Goal: Connect with others: Connect with others

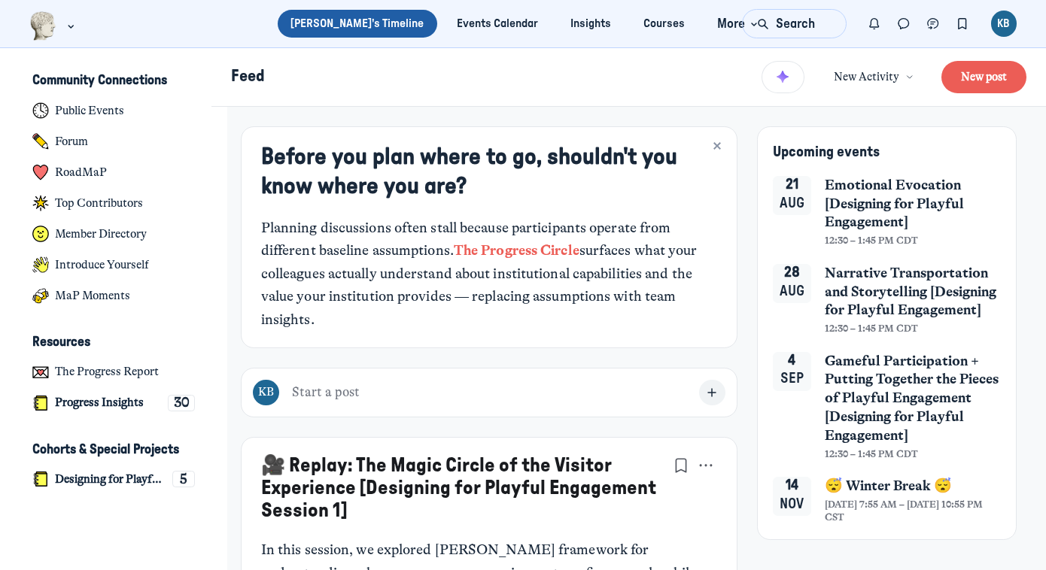
scroll to position [4256, 2959]
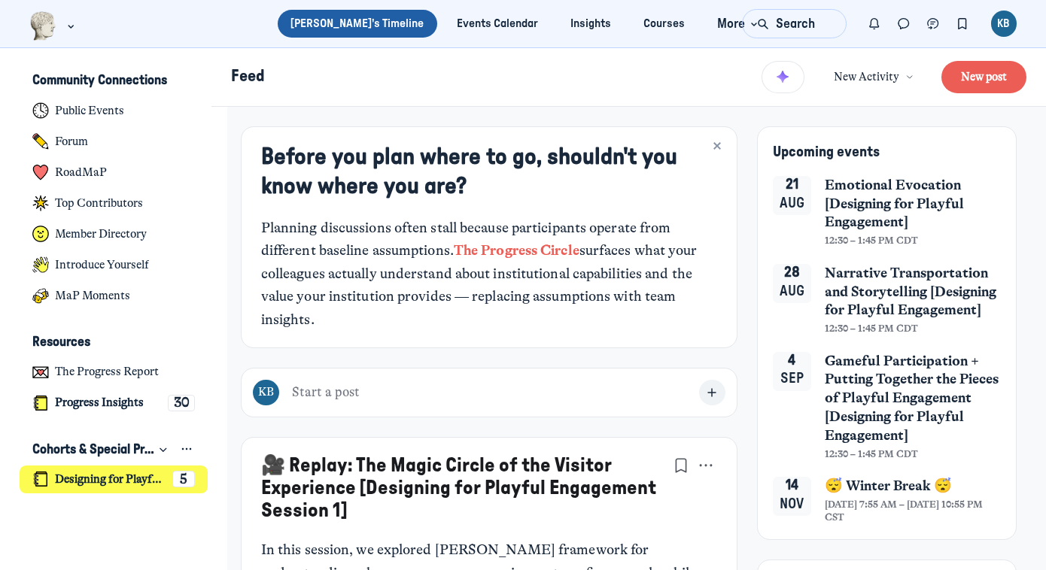
click at [98, 482] on h4 "Designing for Playful Engagement" at bounding box center [110, 480] width 111 height 14
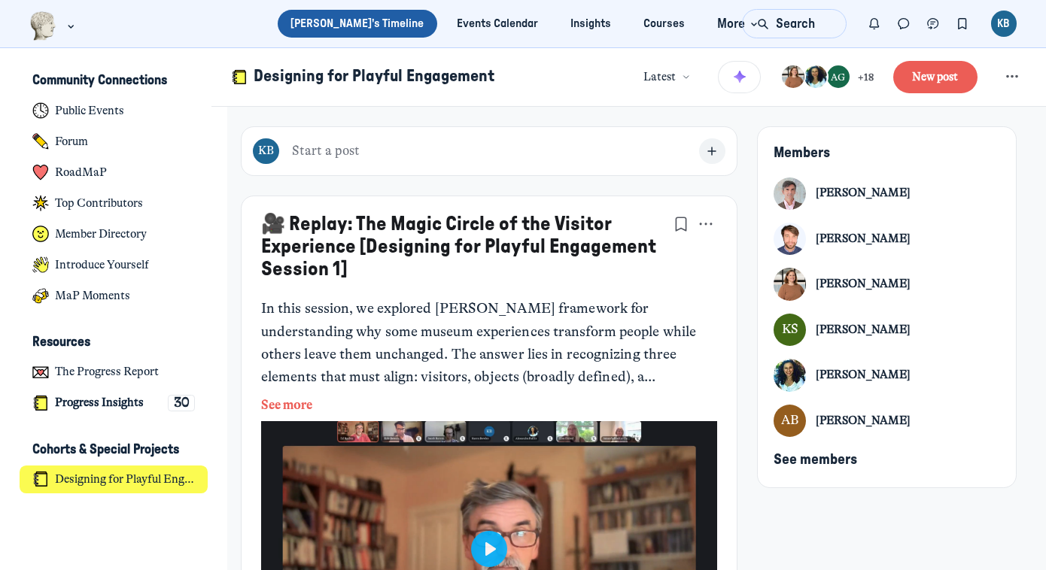
click at [824, 455] on span "See members" at bounding box center [816, 460] width 84 height 14
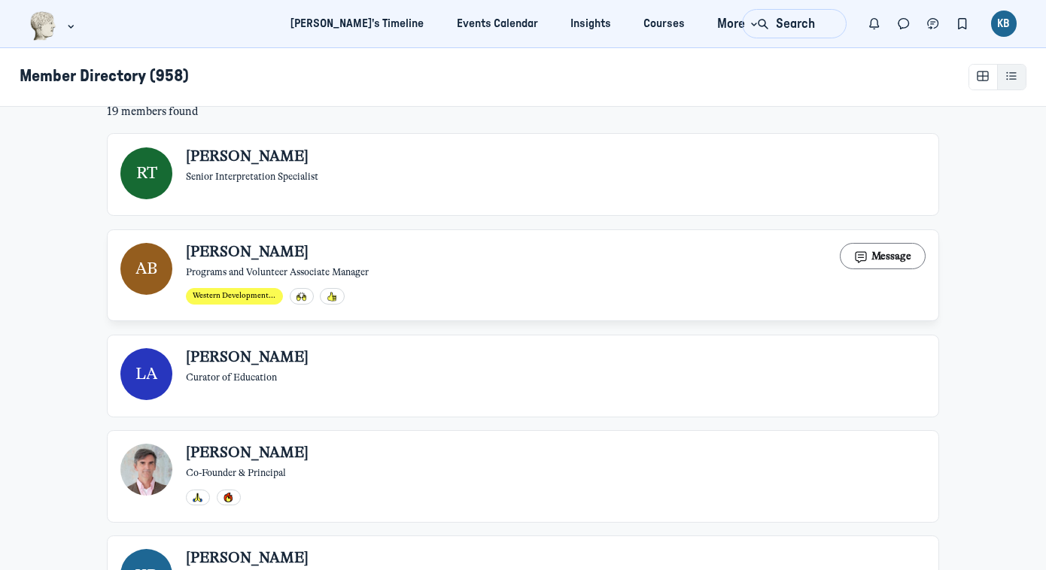
scroll to position [114, 0]
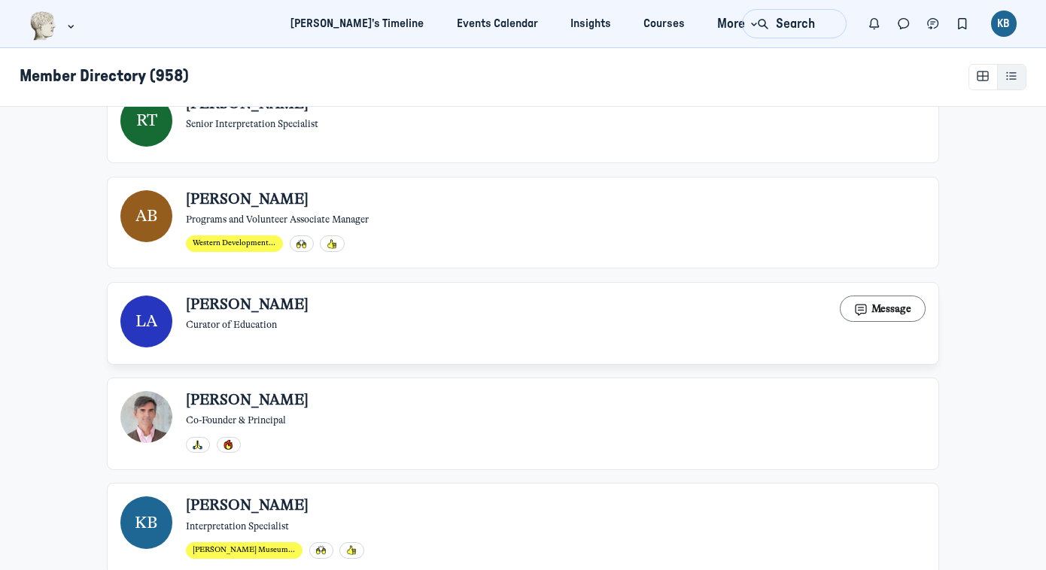
click at [628, 331] on section "[PERSON_NAME] Curator of Education Message" at bounding box center [556, 322] width 740 height 52
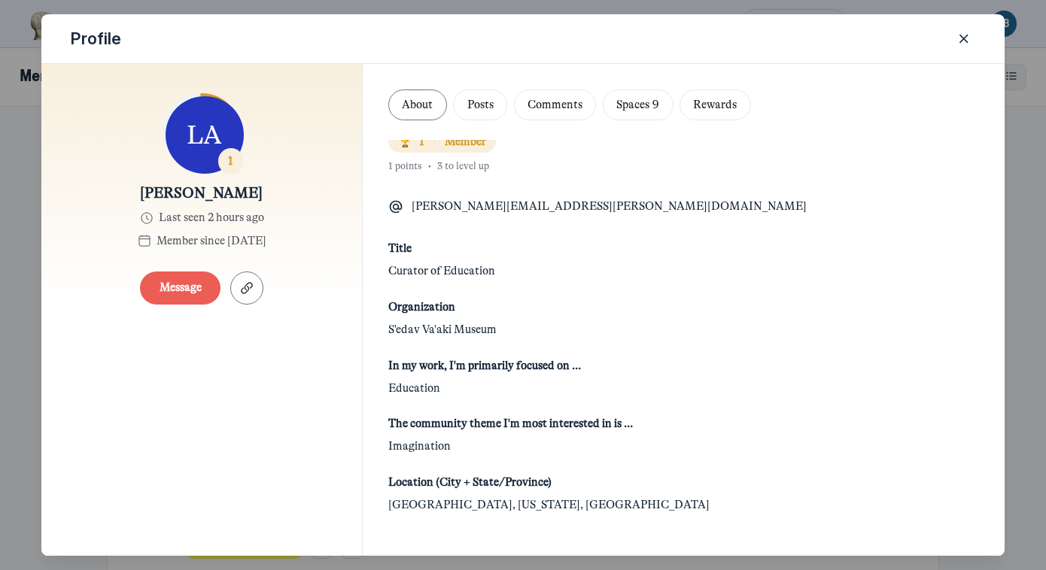
scroll to position [56, 0]
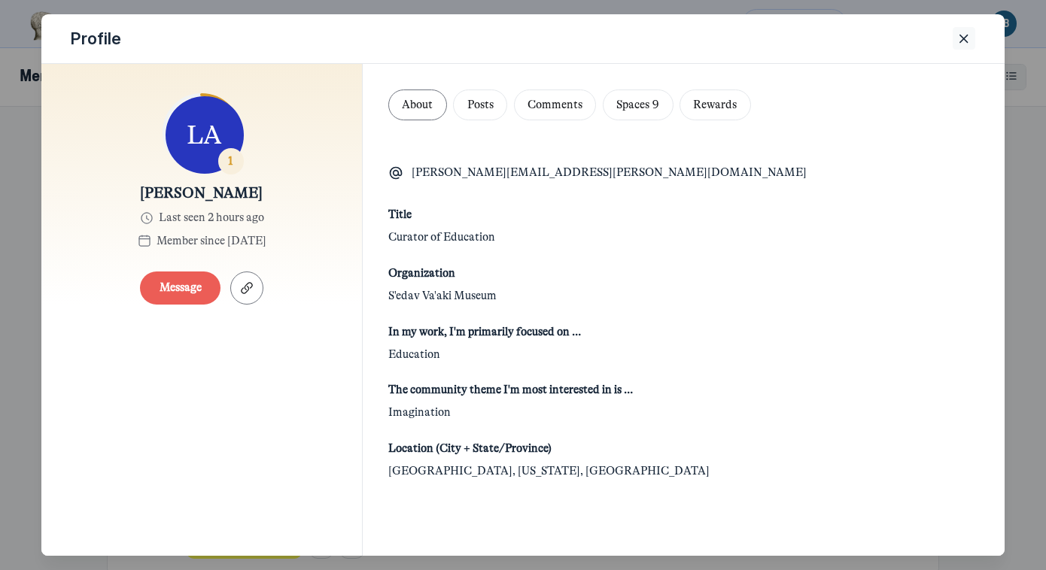
click at [959, 35] on icon "Close" at bounding box center [964, 39] width 15 height 17
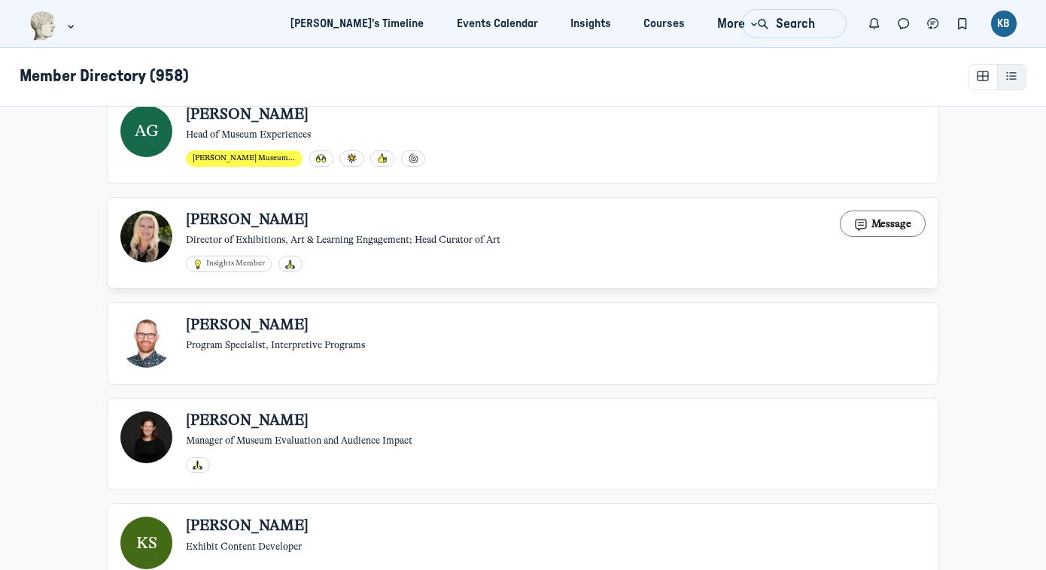
scroll to position [664, 0]
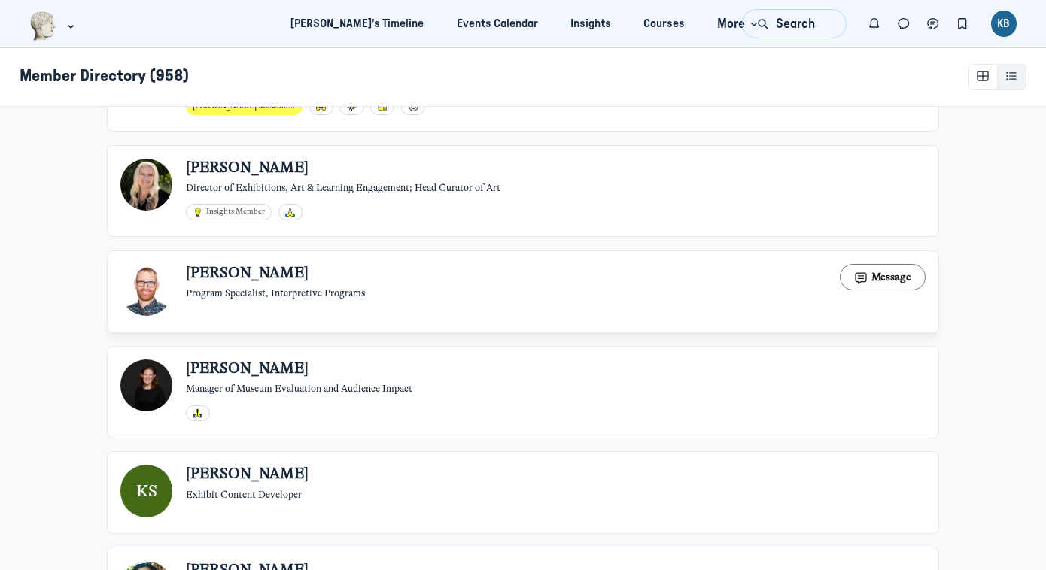
click at [638, 266] on div "[PERSON_NAME] Program Specialist, Interpretive Programs Message" at bounding box center [556, 282] width 740 height 36
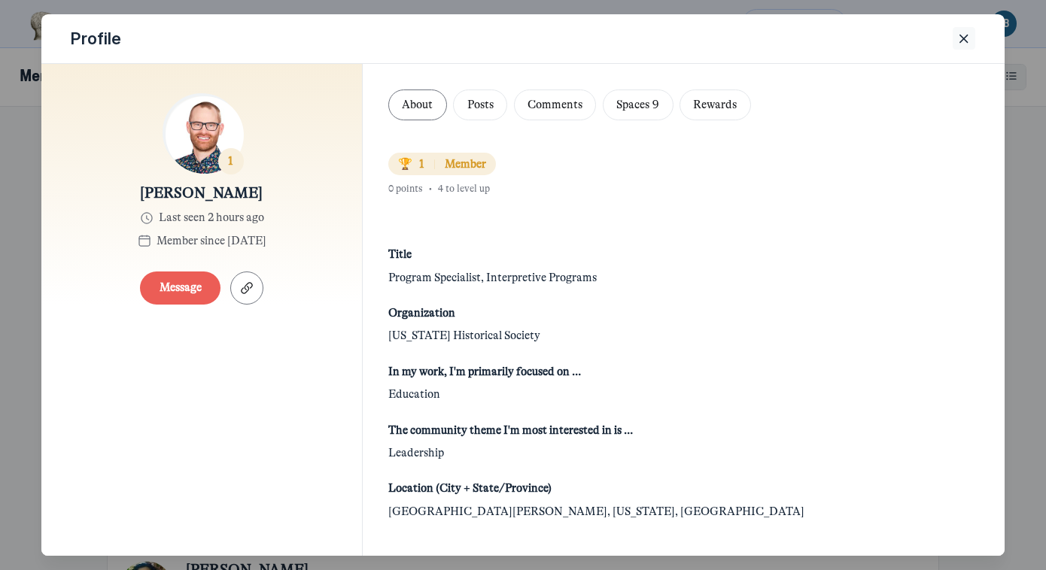
click at [964, 32] on icon "Close" at bounding box center [964, 39] width 15 height 17
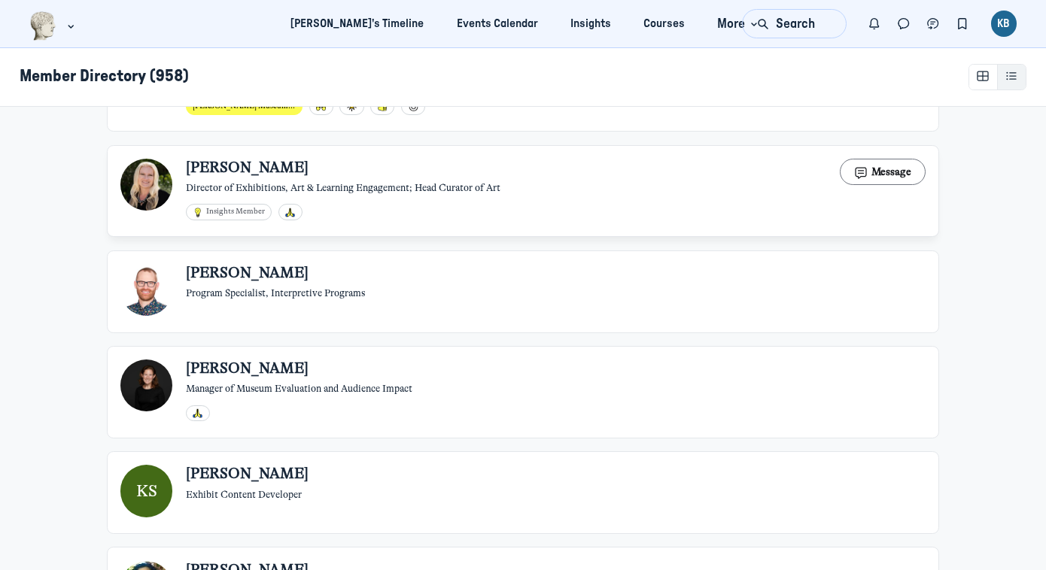
scroll to position [745, 0]
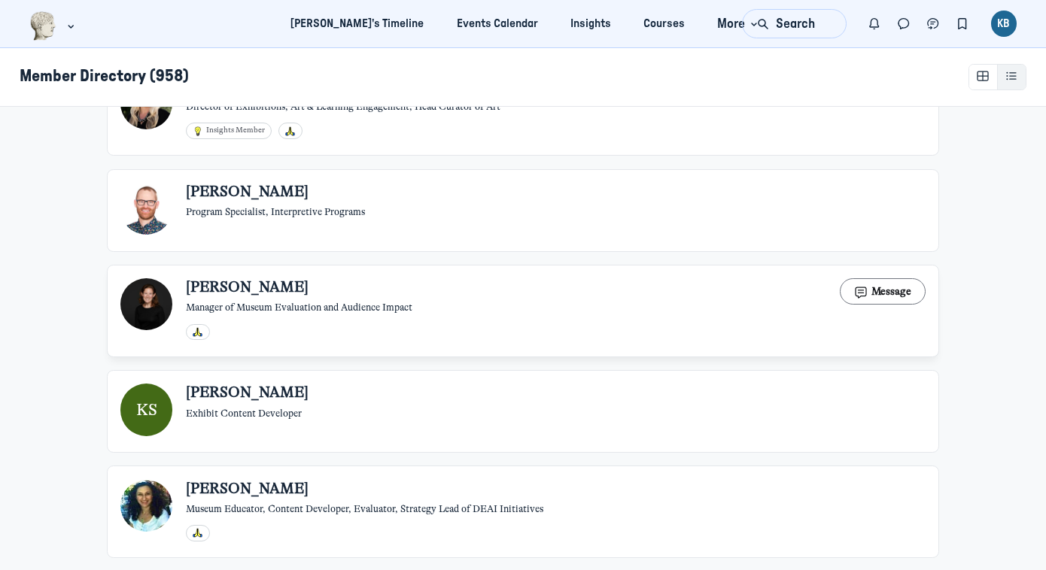
click at [664, 292] on div "[PERSON_NAME] Manager of Museum Evaluation and Audience Impact Message" at bounding box center [556, 296] width 740 height 36
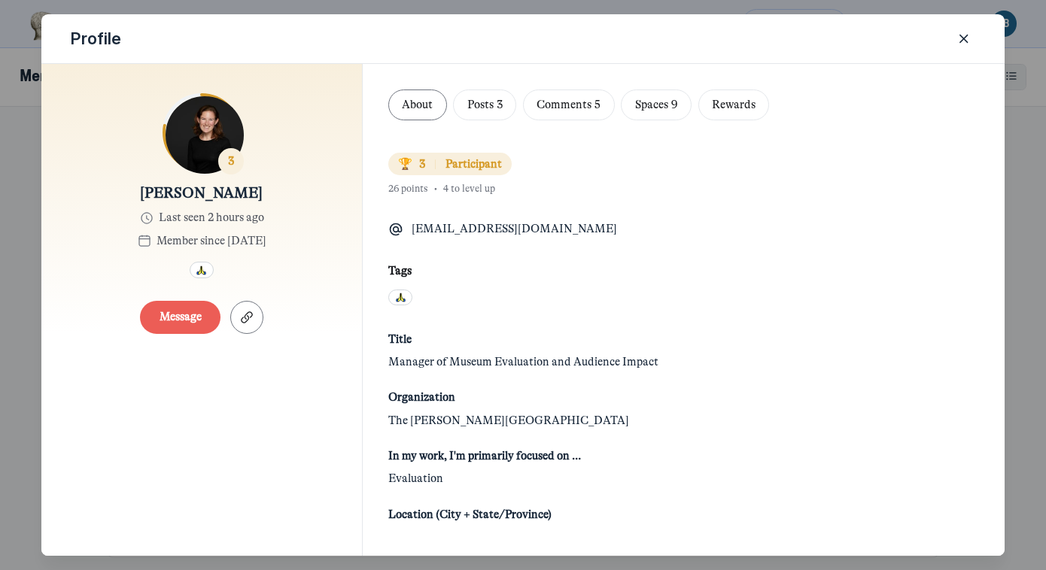
scroll to position [52, 0]
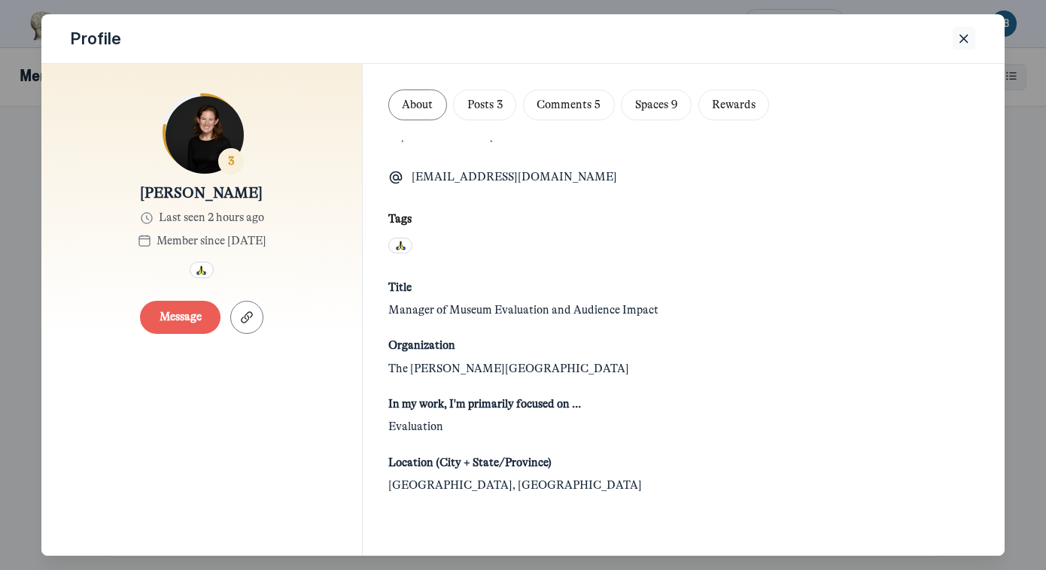
click at [966, 42] on icon "Close" at bounding box center [964, 39] width 15 height 17
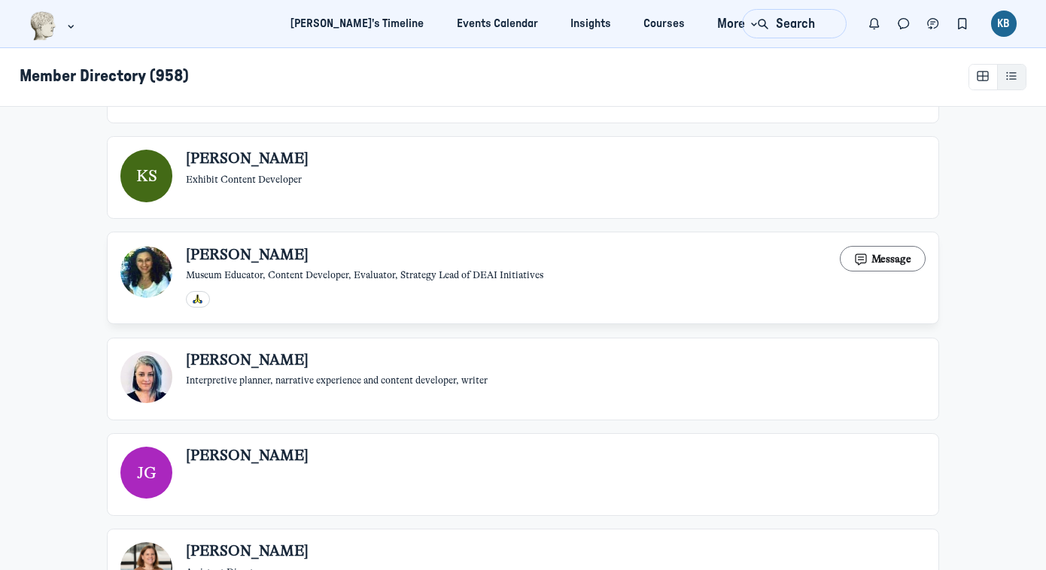
scroll to position [1036, 0]
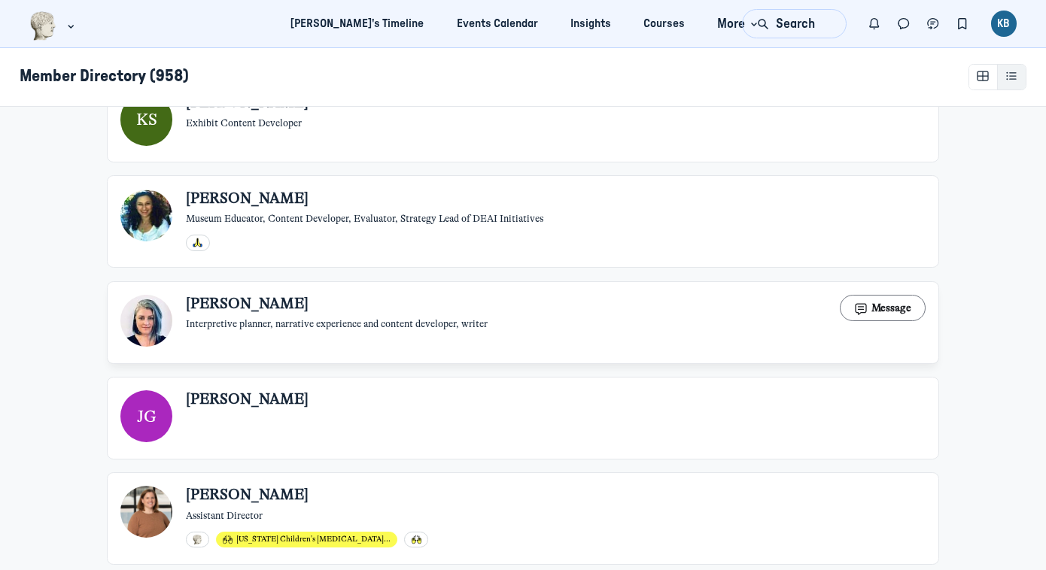
click at [610, 312] on div "[PERSON_NAME] Interpretive planner, narrative experience and content developer,…" at bounding box center [556, 313] width 740 height 36
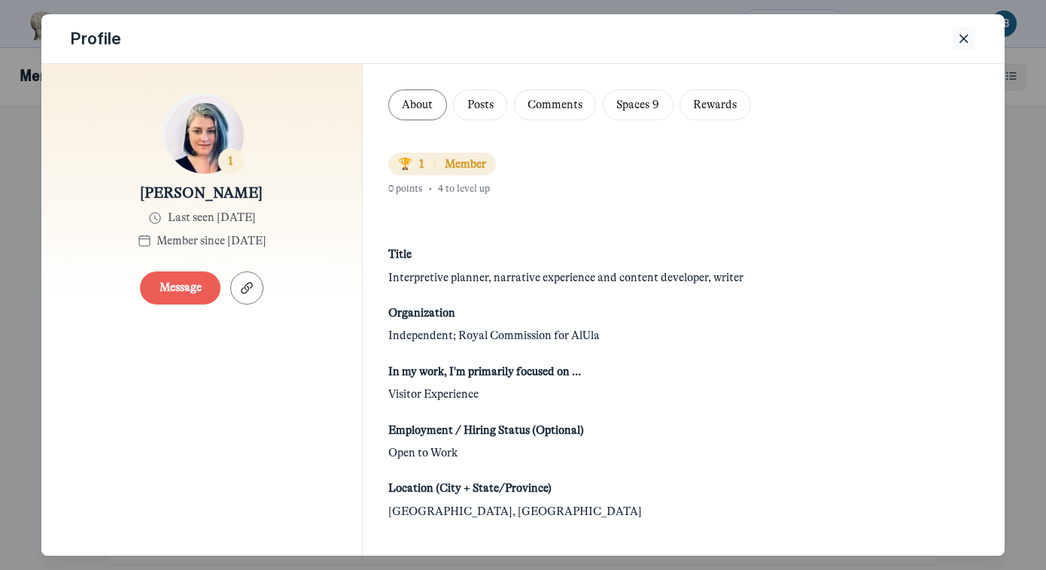
click at [963, 38] on use "Close" at bounding box center [964, 39] width 8 height 8
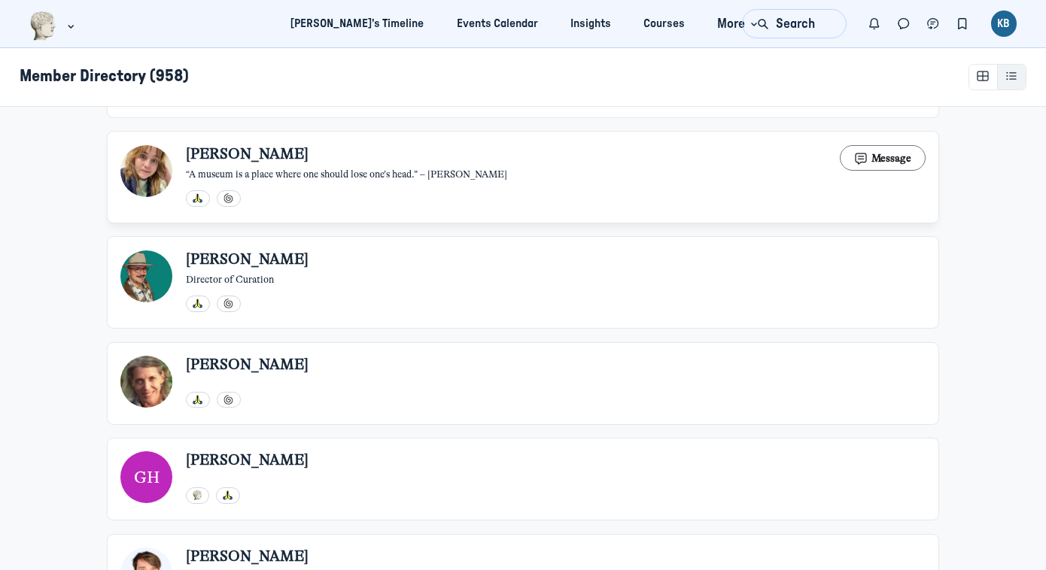
scroll to position [1600, 0]
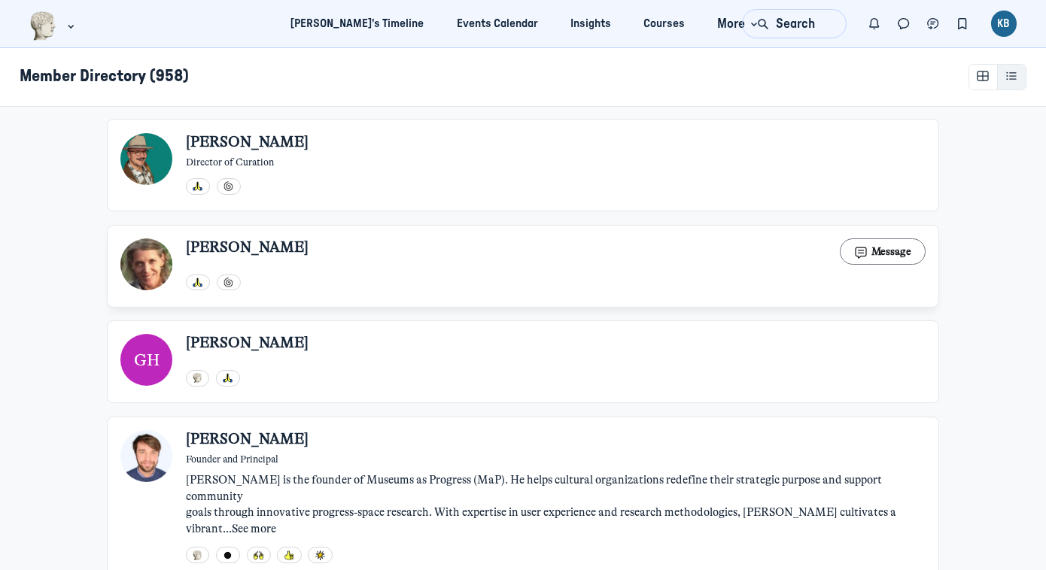
click at [677, 239] on div "[PERSON_NAME] Message" at bounding box center [556, 252] width 740 height 26
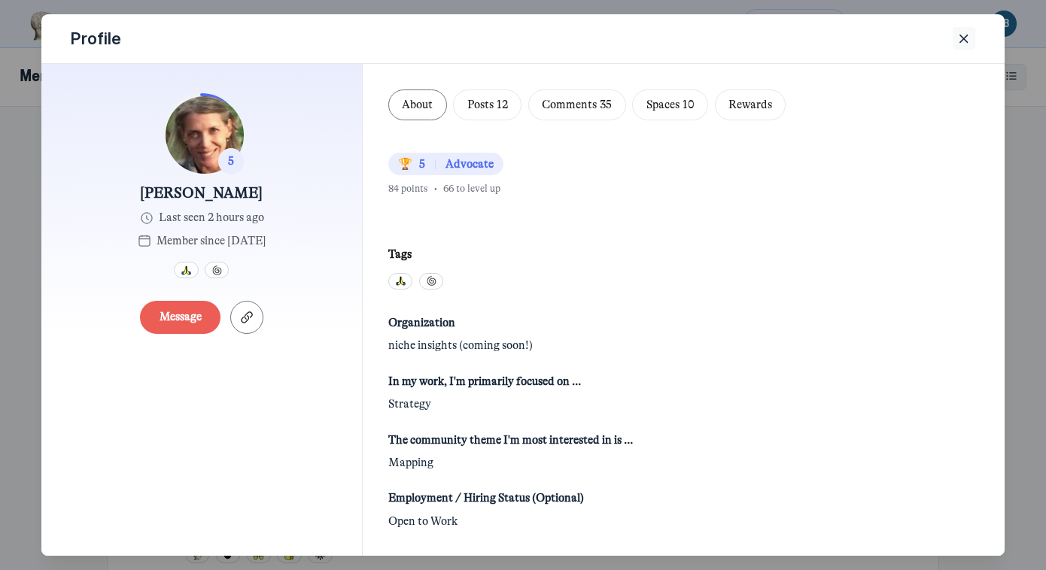
click at [966, 32] on icon "Close" at bounding box center [964, 39] width 15 height 17
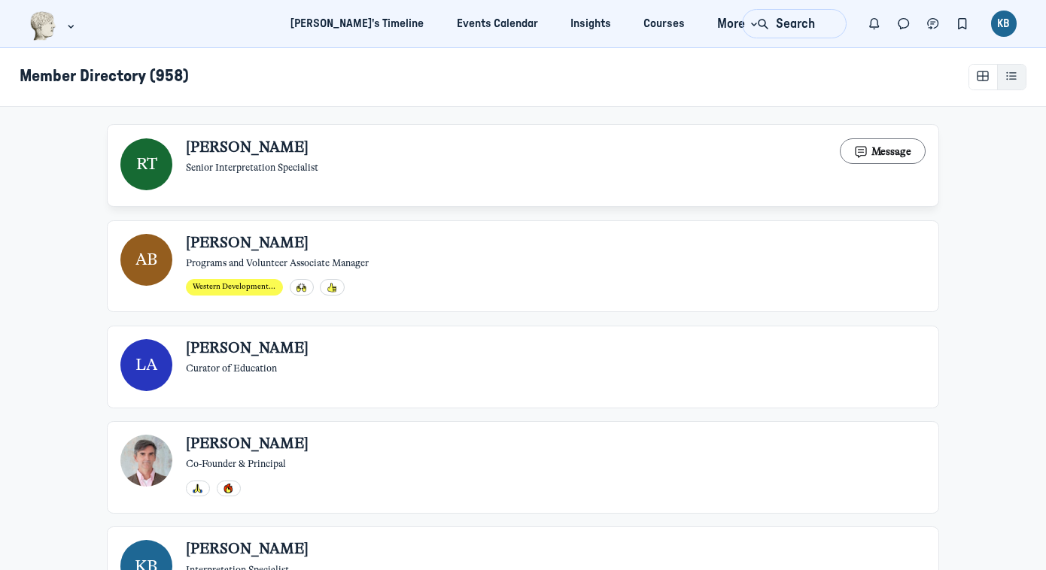
scroll to position [0, 0]
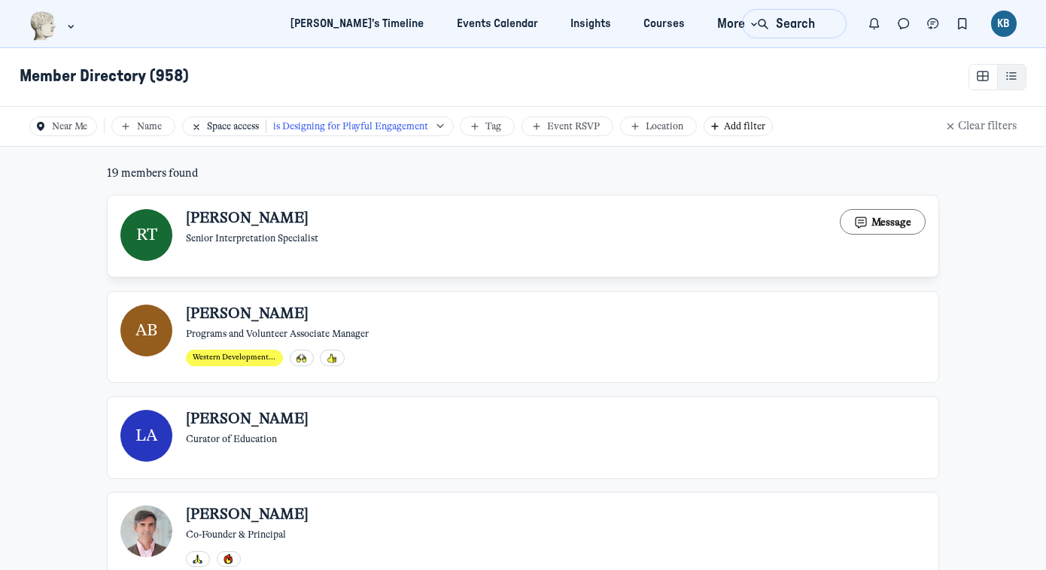
click at [680, 217] on div "[PERSON_NAME] Senior Interpretation Specialist Message" at bounding box center [556, 227] width 740 height 36
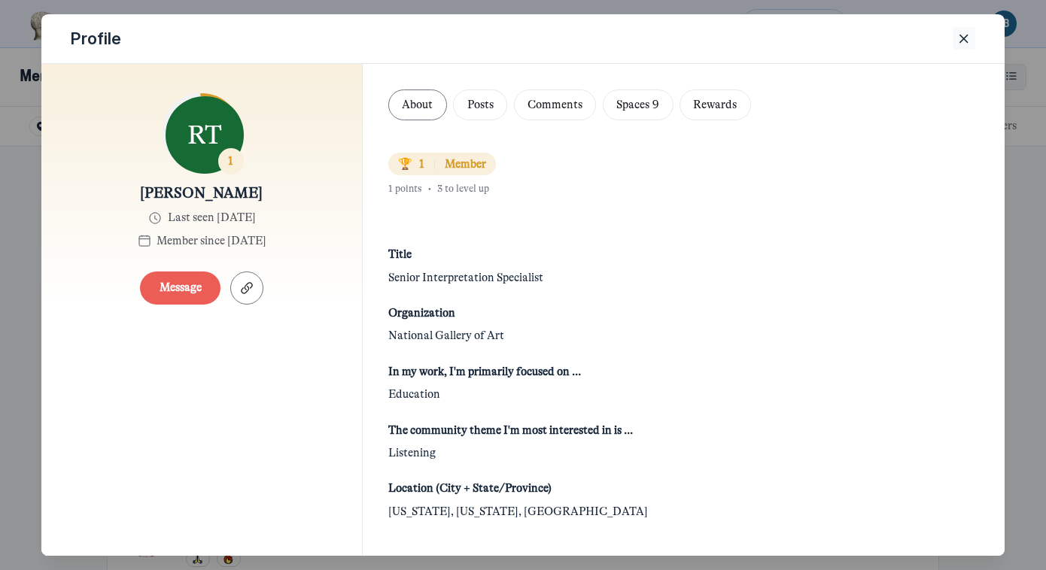
click at [958, 38] on icon "Close" at bounding box center [964, 39] width 15 height 17
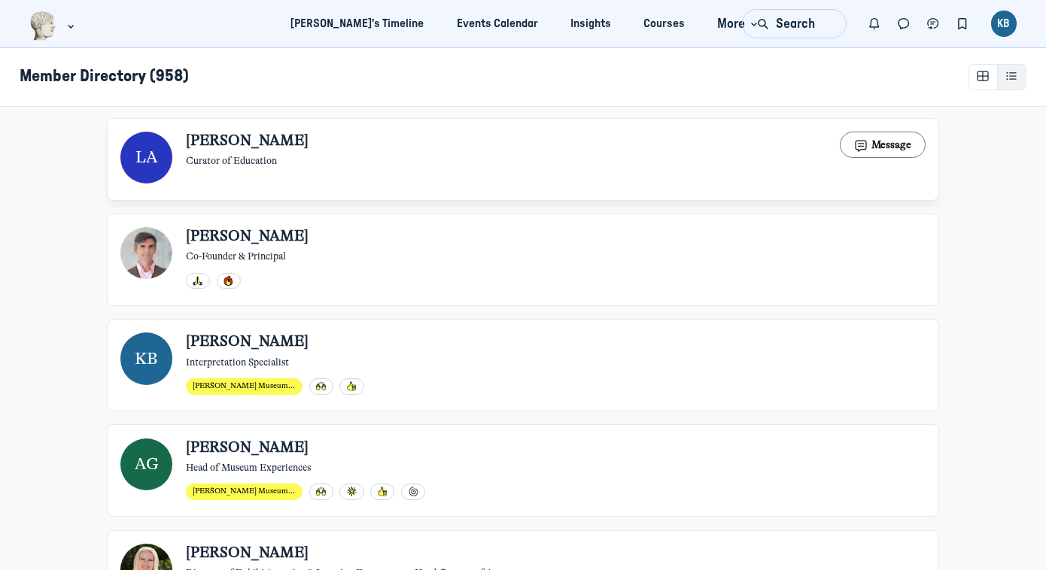
scroll to position [401, 0]
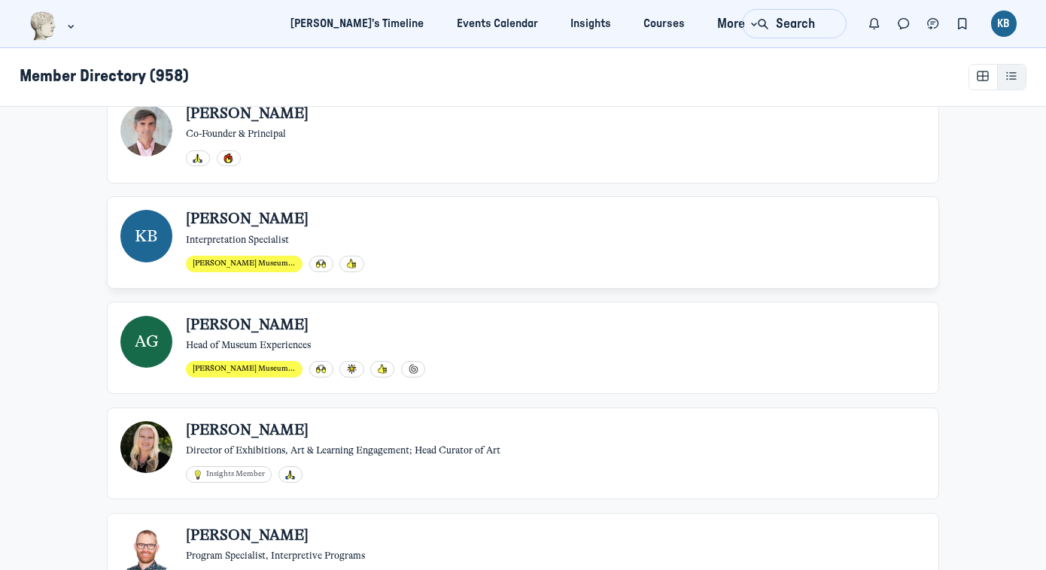
click at [603, 232] on div "[PERSON_NAME] Interpretation Specialist" at bounding box center [556, 228] width 740 height 36
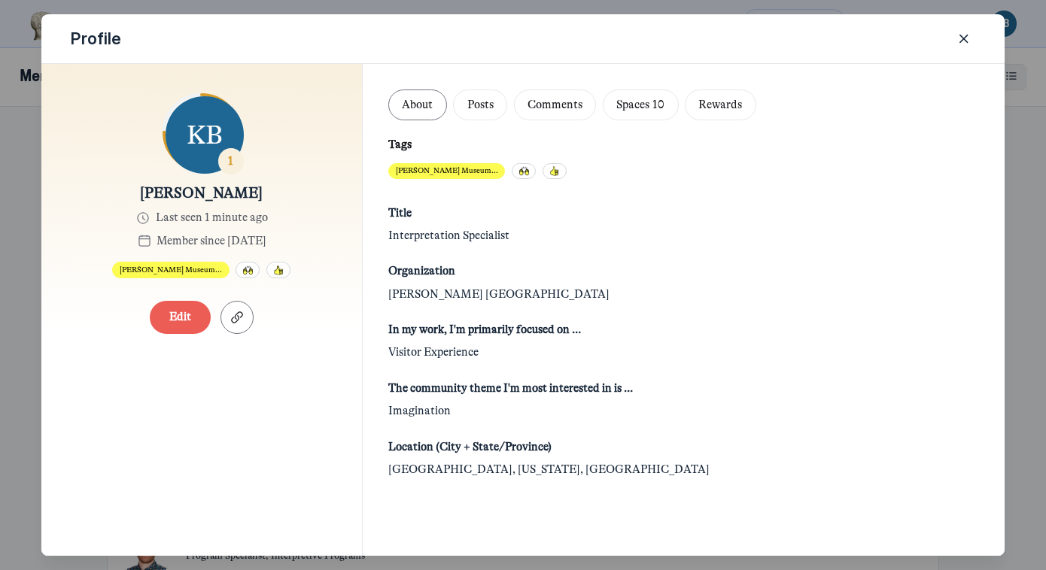
scroll to position [136, 0]
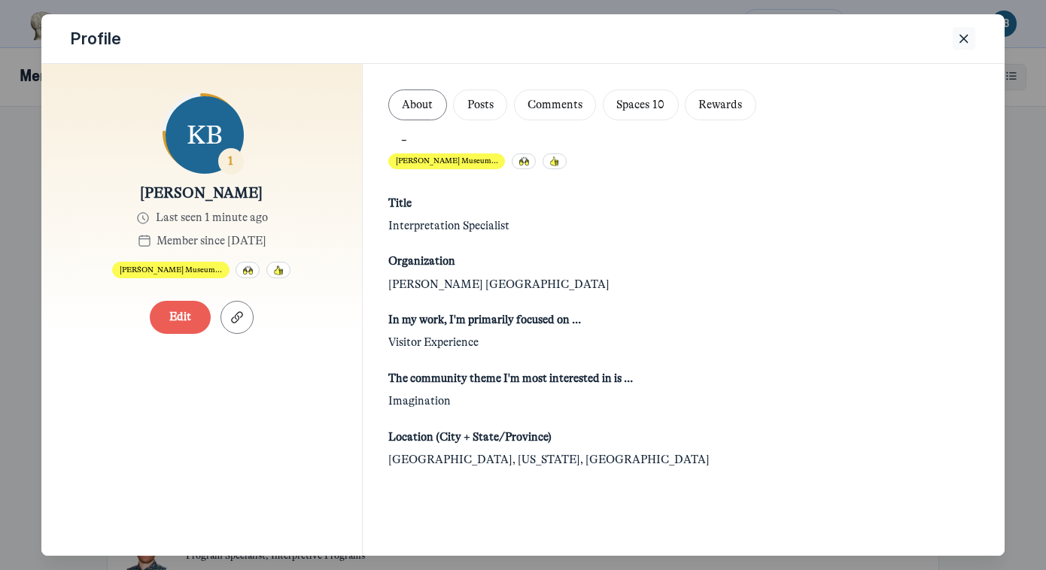
click at [963, 35] on icon "Close" at bounding box center [964, 39] width 15 height 17
